Goal: Information Seeking & Learning: Learn about a topic

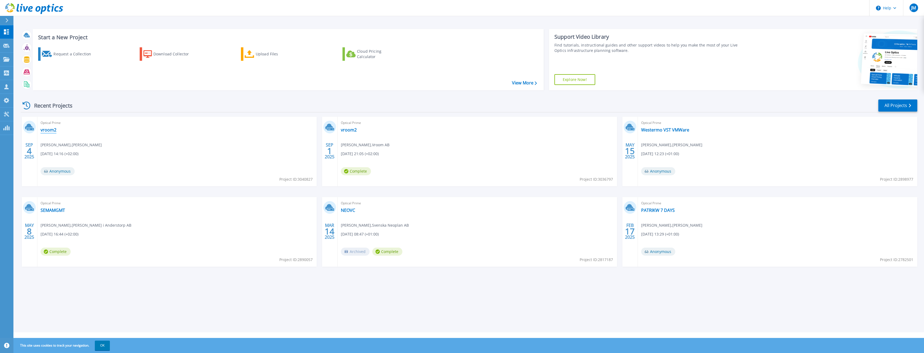
click at [51, 130] on link "vroom2" at bounding box center [49, 129] width 16 height 5
click at [353, 131] on link "vroom2" at bounding box center [349, 129] width 16 height 5
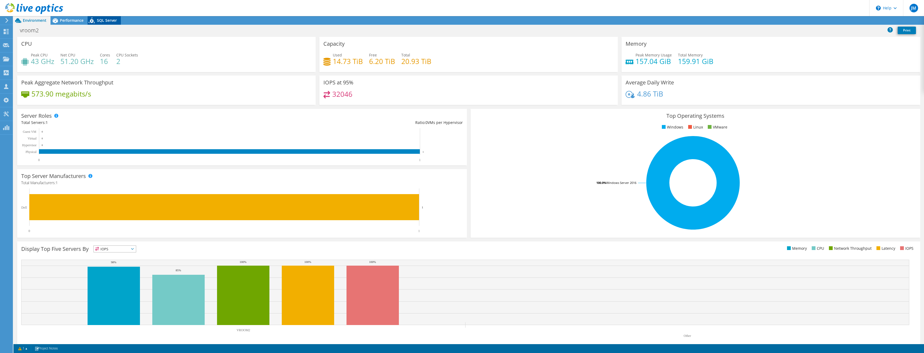
drag, startPoint x: 104, startPoint y: 17, endPoint x: 254, endPoint y: 79, distance: 162.0
click at [104, 18] on div "SQL Server" at bounding box center [104, 20] width 33 height 9
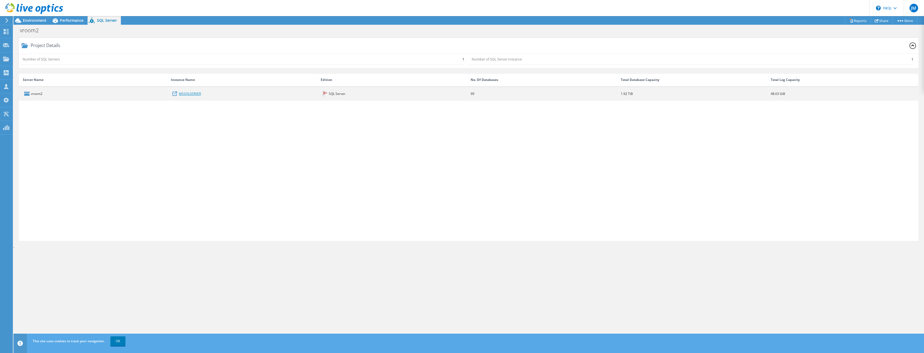
click at [188, 95] on link "MSSQLSERVER" at bounding box center [190, 94] width 22 height 6
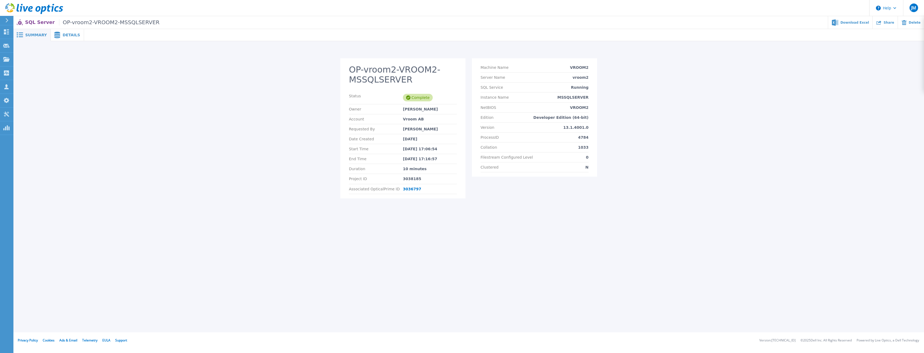
click at [63, 36] on span "Details" at bounding box center [71, 35] width 17 height 4
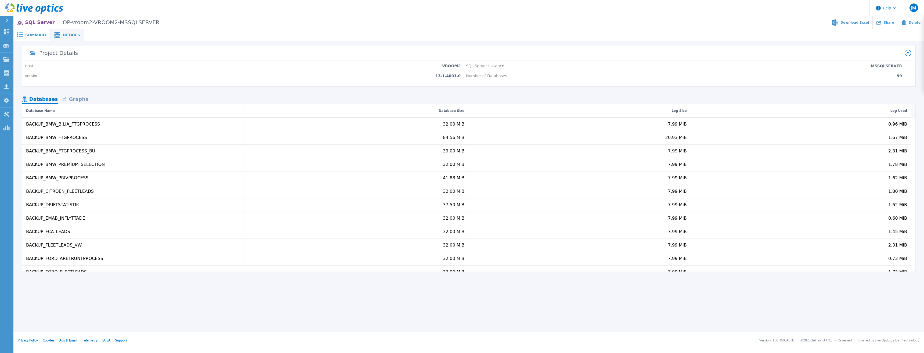
click at [77, 100] on div "Graphs" at bounding box center [75, 99] width 34 height 9
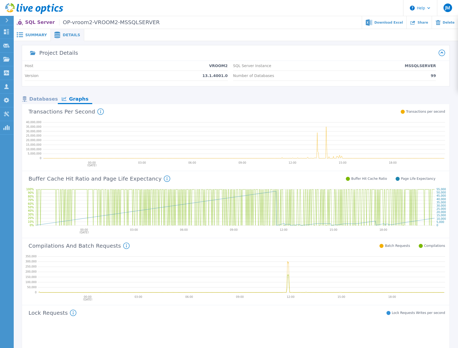
click at [167, 80] on div "Version 13.1.4001.0" at bounding box center [126, 76] width 203 height 10
click at [37, 36] on span "Summary" at bounding box center [35, 35] width 21 height 4
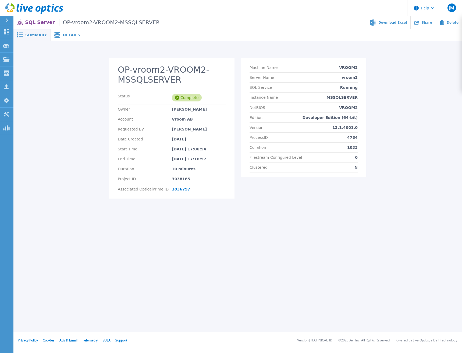
click at [63, 34] on span "Details" at bounding box center [71, 35] width 17 height 4
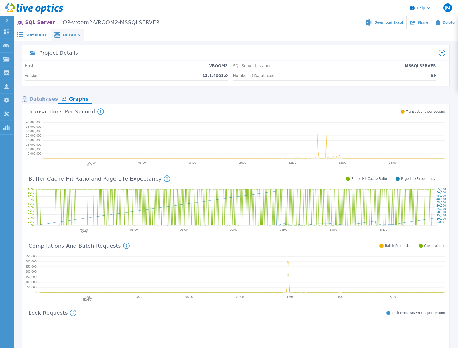
click at [39, 99] on div "Databases" at bounding box center [40, 99] width 36 height 9
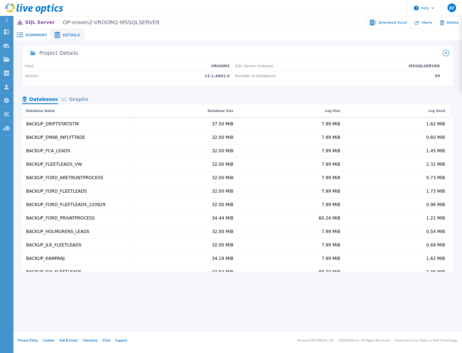
scroll to position [81, 0]
click at [31, 34] on span "Summary" at bounding box center [35, 35] width 21 height 4
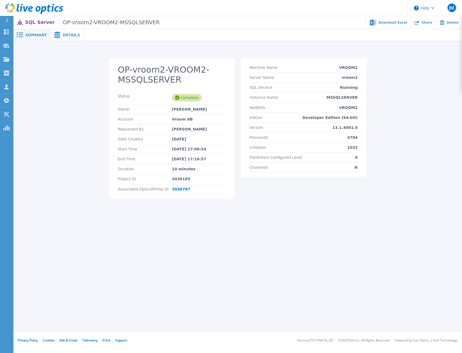
click at [16, 9] on icon at bounding box center [34, 8] width 58 height 11
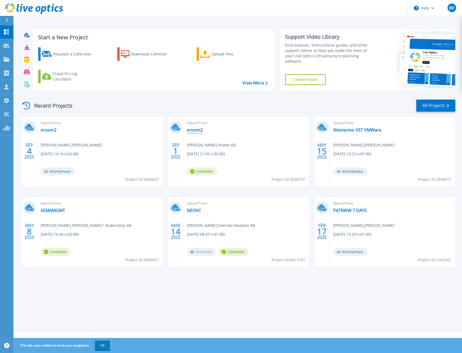
click at [195, 130] on link "vroom2" at bounding box center [195, 129] width 16 height 5
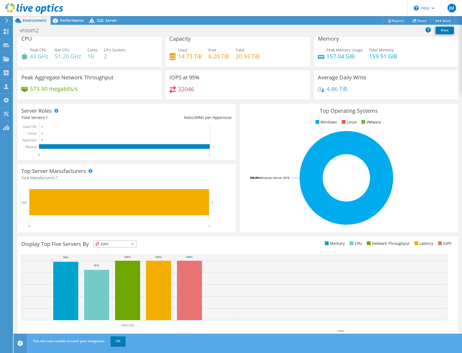
scroll to position [6, 0]
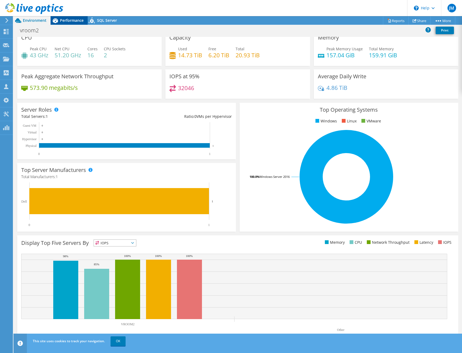
click at [72, 22] on span "Performance" at bounding box center [72, 20] width 24 height 5
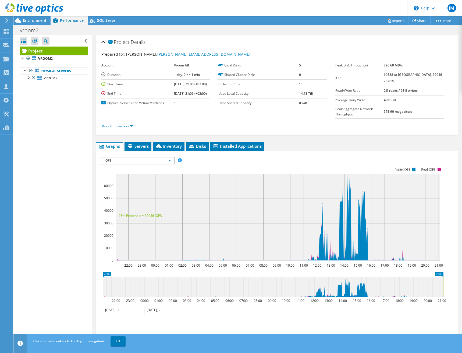
scroll to position [0, 0]
click at [116, 157] on span "IOPS" at bounding box center [136, 160] width 69 height 6
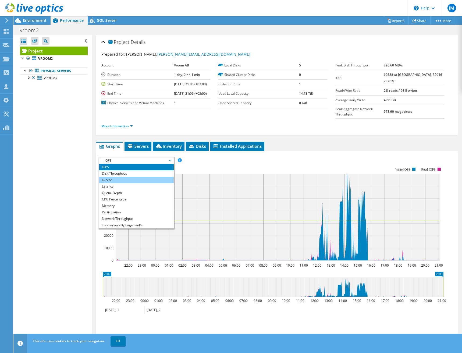
click at [120, 177] on li "IO Size" at bounding box center [136, 180] width 74 height 6
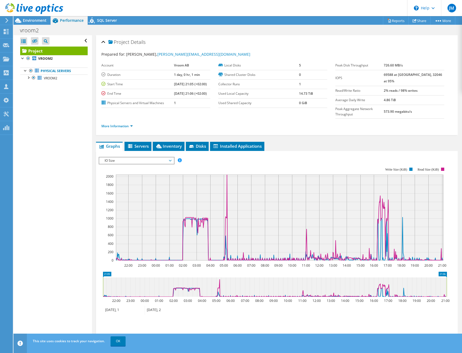
click at [135, 157] on span "IO Size" at bounding box center [136, 160] width 69 height 6
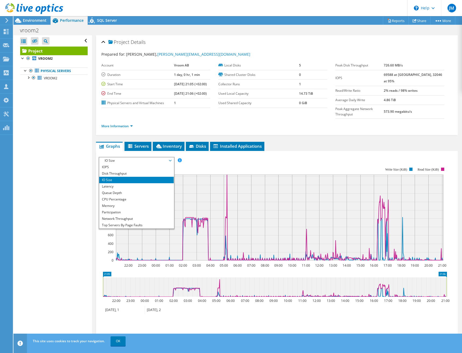
click at [185, 203] on rect at bounding box center [279, 217] width 327 height 86
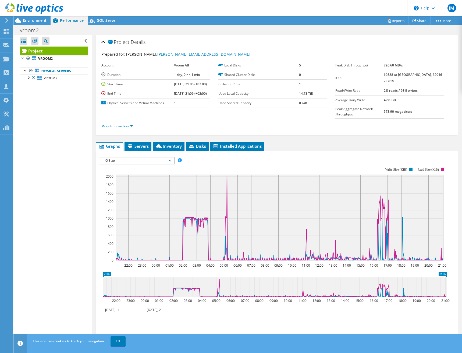
click at [132, 157] on span "IO Size" at bounding box center [136, 160] width 69 height 6
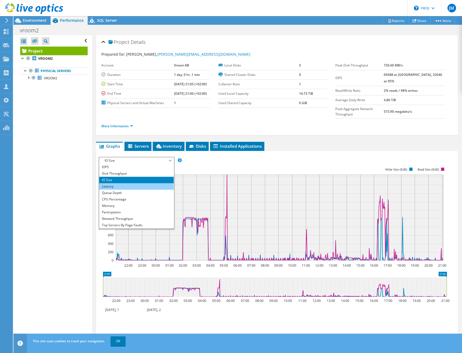
click at [132, 183] on li "Latency" at bounding box center [136, 186] width 74 height 6
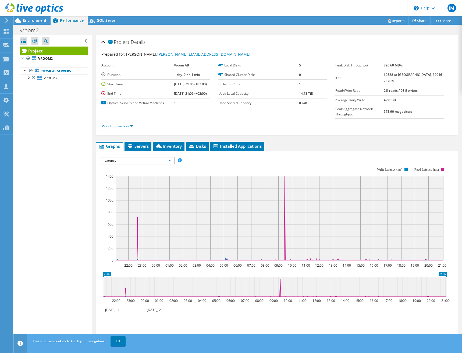
click at [130, 157] on span "Latency" at bounding box center [136, 160] width 69 height 6
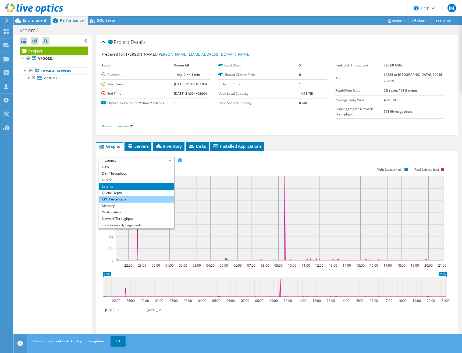
click at [136, 196] on li "CPU Percentage" at bounding box center [136, 199] width 74 height 6
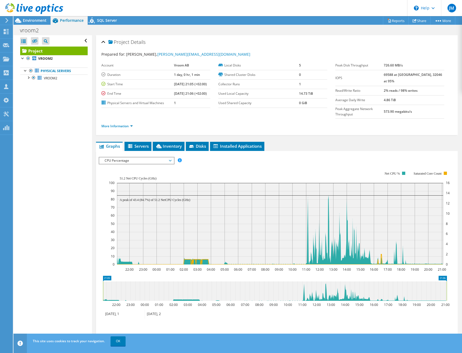
click at [63, 200] on div "Open All Close All Hide Excluded Nodes Project Tree Filter" at bounding box center [52, 188] width 78 height 307
drag, startPoint x: 36, startPoint y: 20, endPoint x: 47, endPoint y: 27, distance: 13.1
click at [36, 20] on span "Environment" at bounding box center [35, 20] width 24 height 5
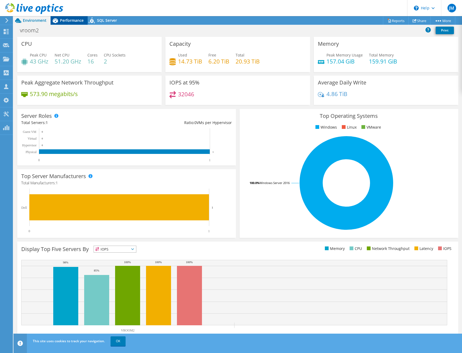
click at [73, 17] on div "Performance" at bounding box center [69, 20] width 37 height 9
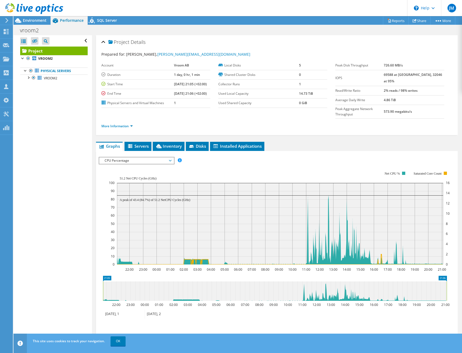
click at [114, 157] on span "CPU Percentage" at bounding box center [136, 160] width 69 height 6
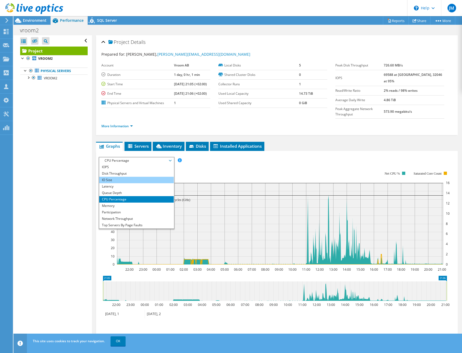
click at [127, 177] on li "IO Size" at bounding box center [136, 180] width 74 height 6
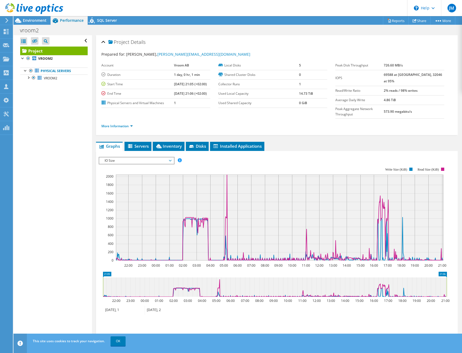
click at [131, 157] on span "IO Size" at bounding box center [136, 160] width 69 height 6
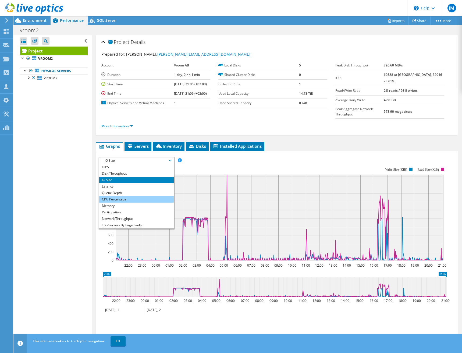
click at [129, 196] on li "CPU Percentage" at bounding box center [136, 199] width 74 height 6
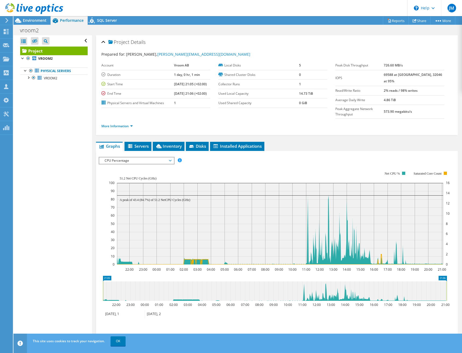
click at [130, 157] on span "CPU Percentage" at bounding box center [136, 160] width 69 height 6
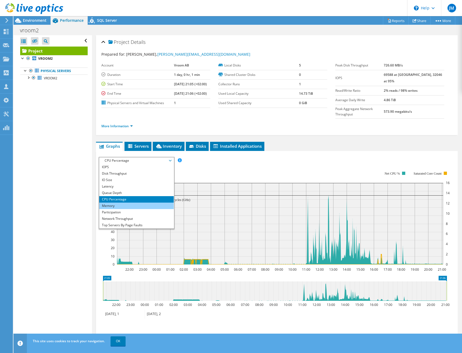
click at [130, 202] on li "Memory" at bounding box center [136, 205] width 74 height 6
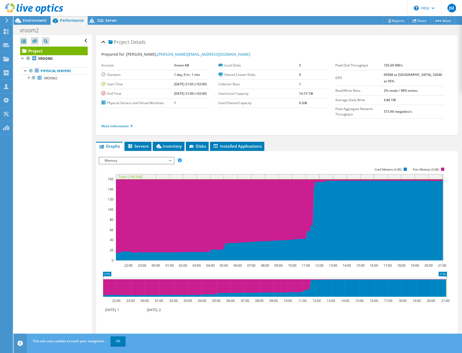
click at [144, 157] on span "Memory" at bounding box center [136, 160] width 69 height 6
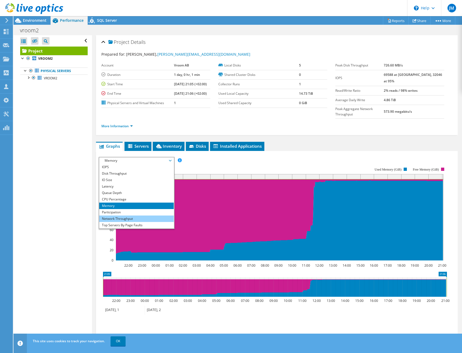
click at [143, 215] on li "Network Throughput" at bounding box center [136, 218] width 74 height 6
